Goal: Transaction & Acquisition: Purchase product/service

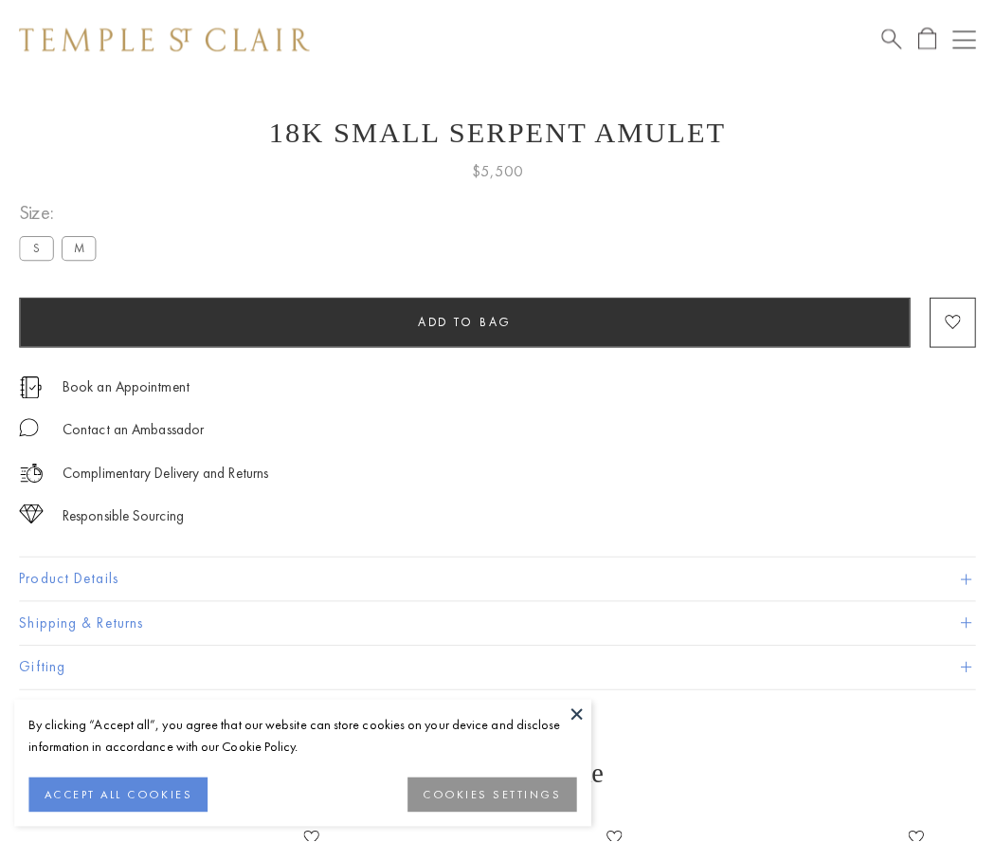
scroll to position [31, 0]
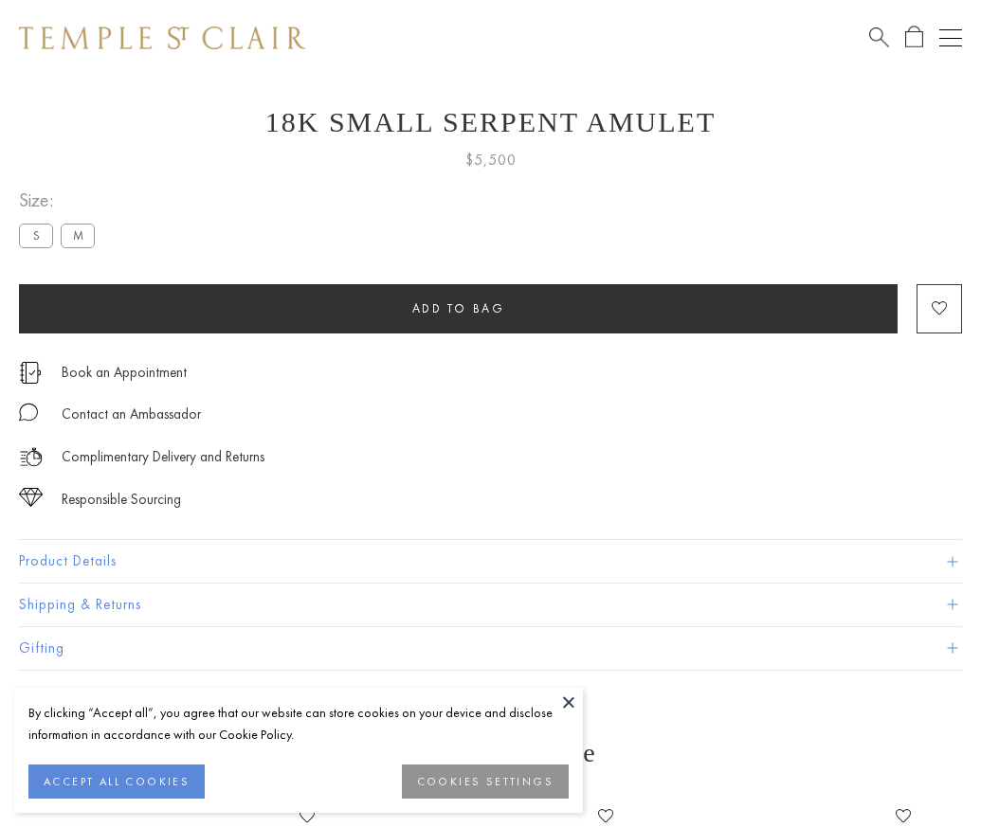
click at [458, 308] on span "Add to bag" at bounding box center [458, 308] width 93 height 16
